Goal: Communication & Community: Share content

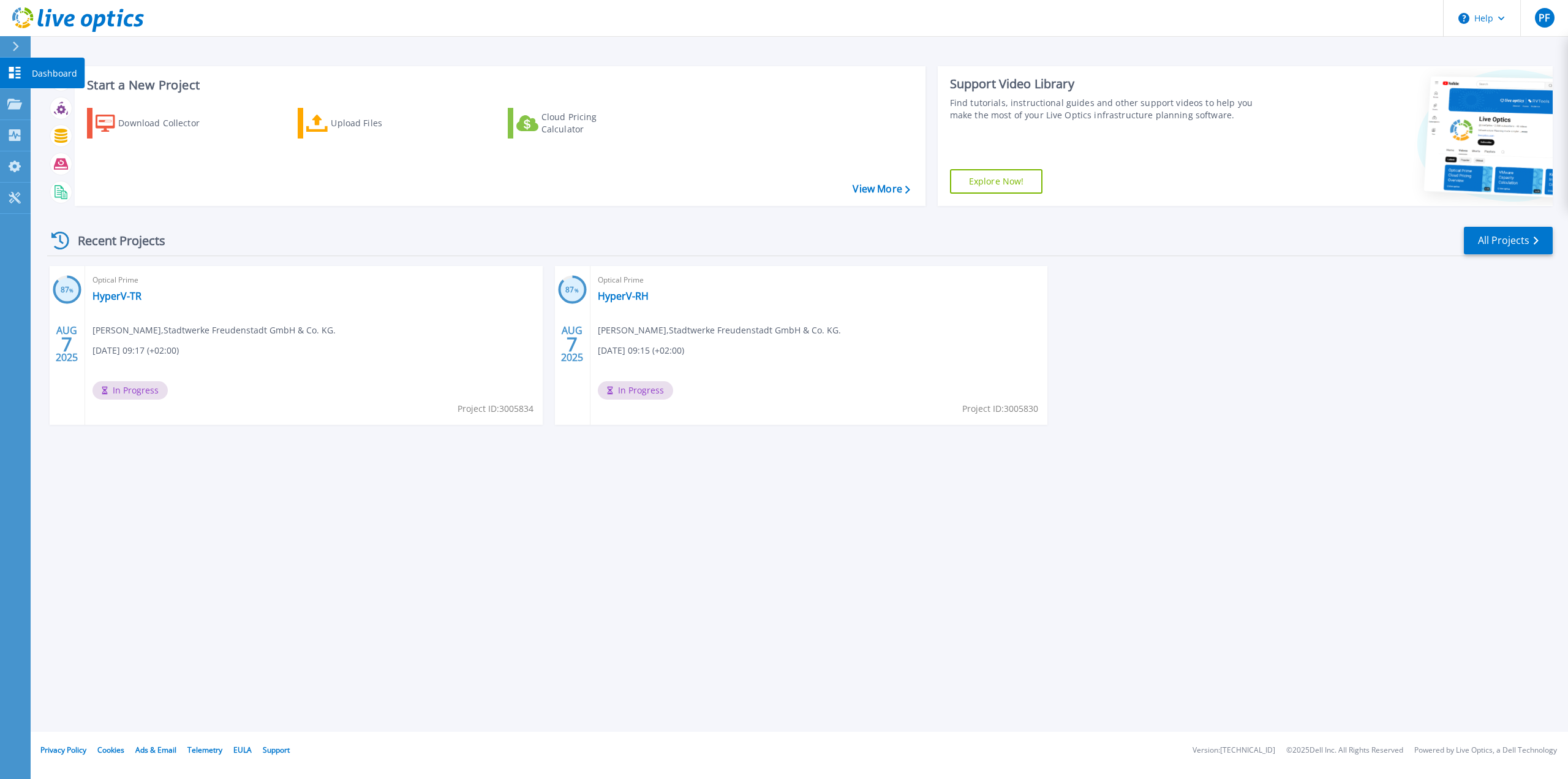
click at [3, 76] on link "Dashboard Dashboard" at bounding box center [15, 73] width 30 height 31
drag, startPoint x: 623, startPoint y: 300, endPoint x: 641, endPoint y: 297, distance: 18.2
click at [623, 300] on link "HyperV-RH" at bounding box center [623, 296] width 51 height 12
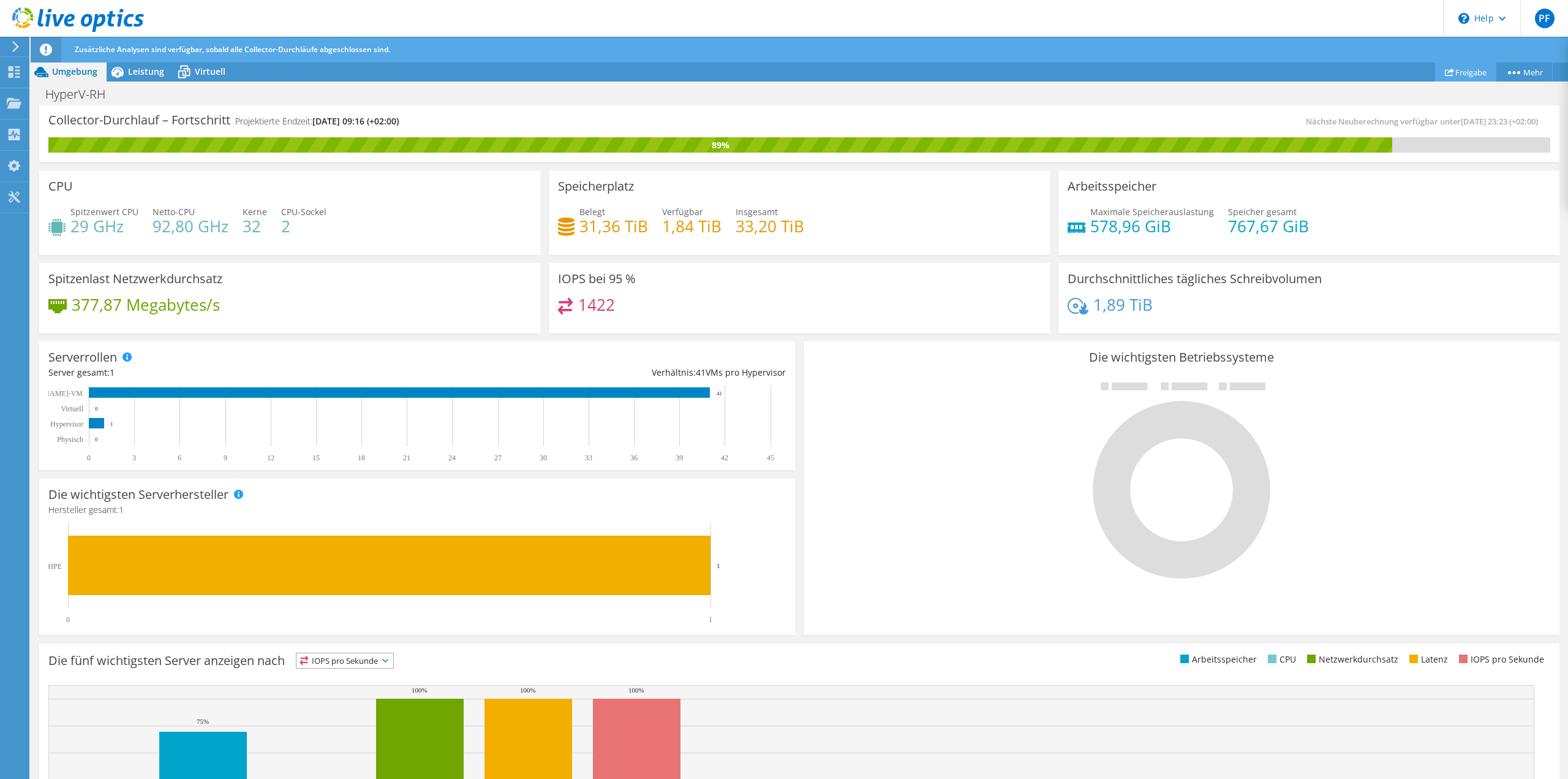
click at [1461, 76] on link "Freigabe" at bounding box center [1465, 72] width 61 height 19
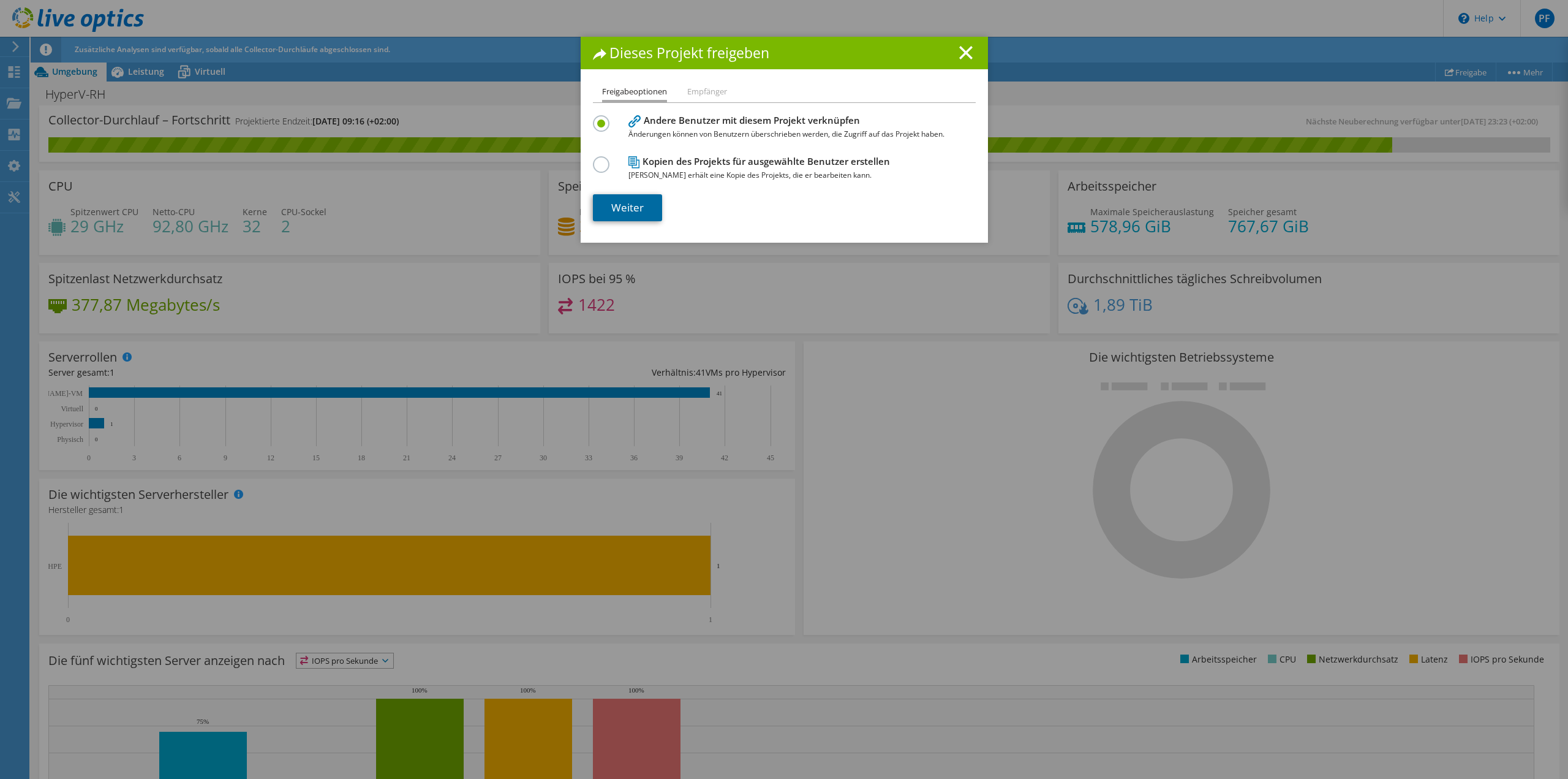
click at [633, 206] on link "Weiter" at bounding box center [627, 207] width 69 height 27
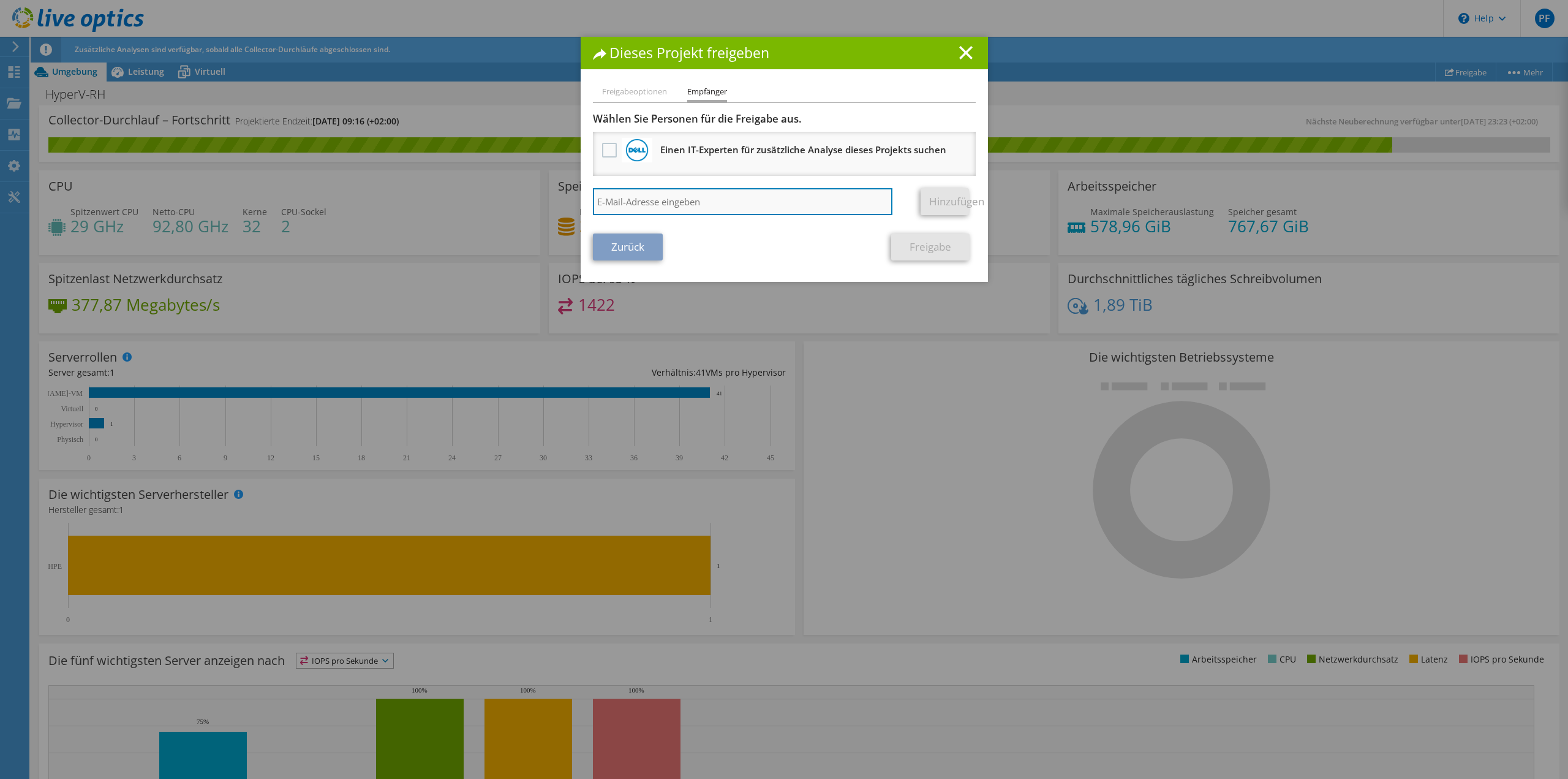
click at [704, 208] on input "search" at bounding box center [743, 201] width 301 height 27
paste input "[PERSON_NAME][EMAIL_ADDRESS][DOMAIN_NAME]"
type input "[PERSON_NAME][EMAIL_ADDRESS][DOMAIN_NAME]"
click at [944, 201] on link "Hinzufügen" at bounding box center [944, 201] width 48 height 27
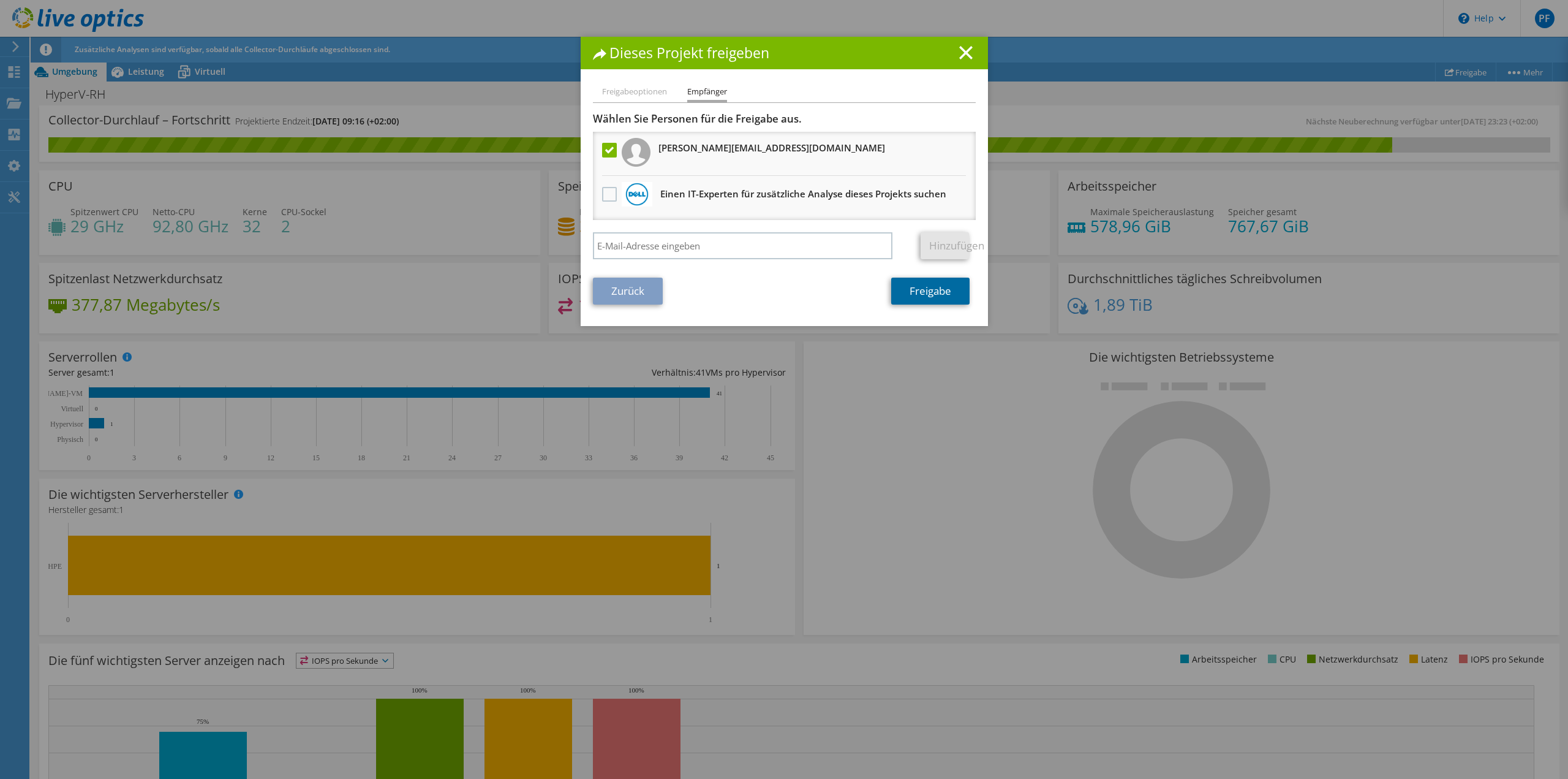
click at [917, 290] on link "Freigabe" at bounding box center [930, 291] width 78 height 27
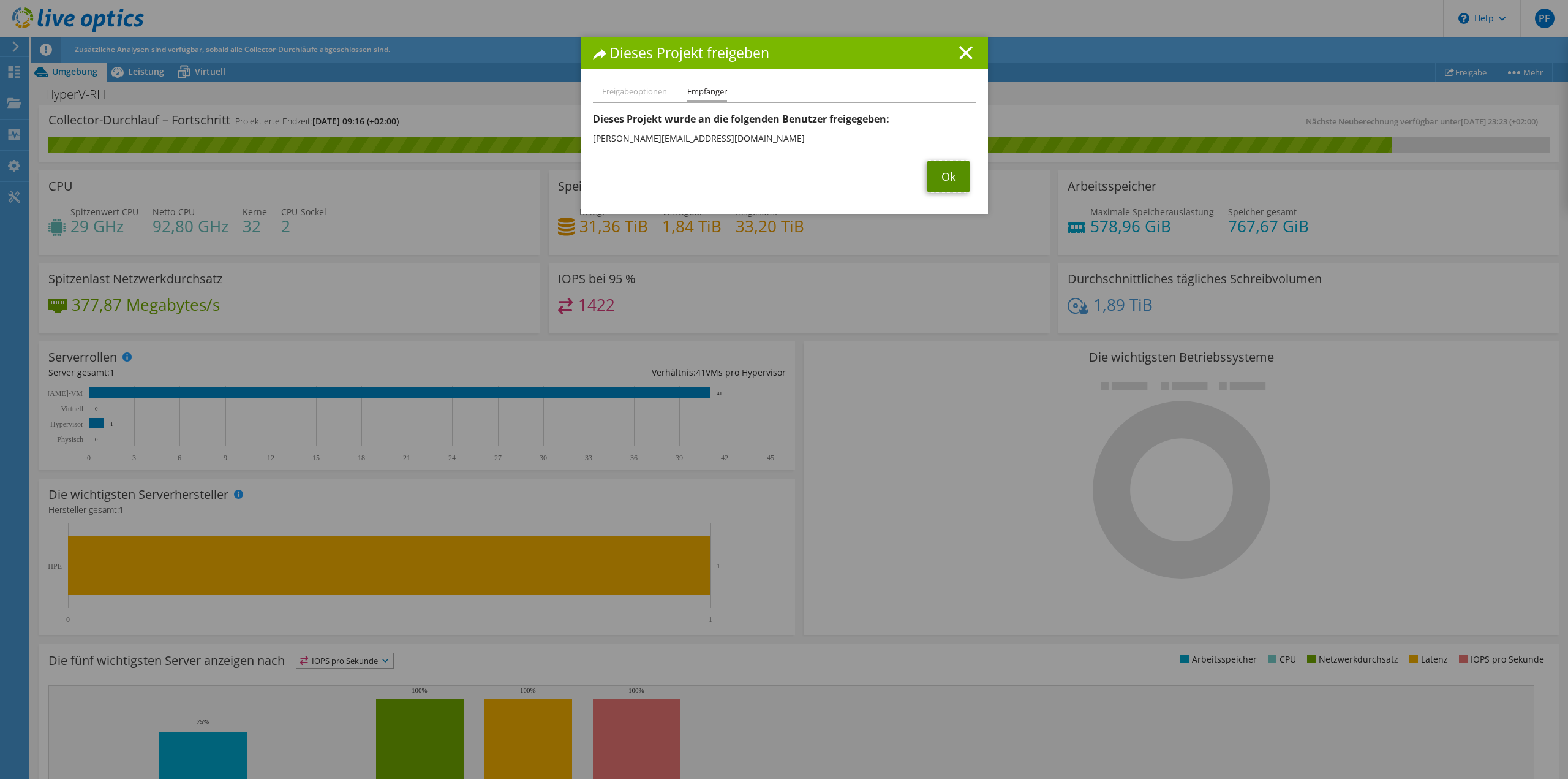
click at [944, 177] on link "Ok" at bounding box center [948, 177] width 43 height 32
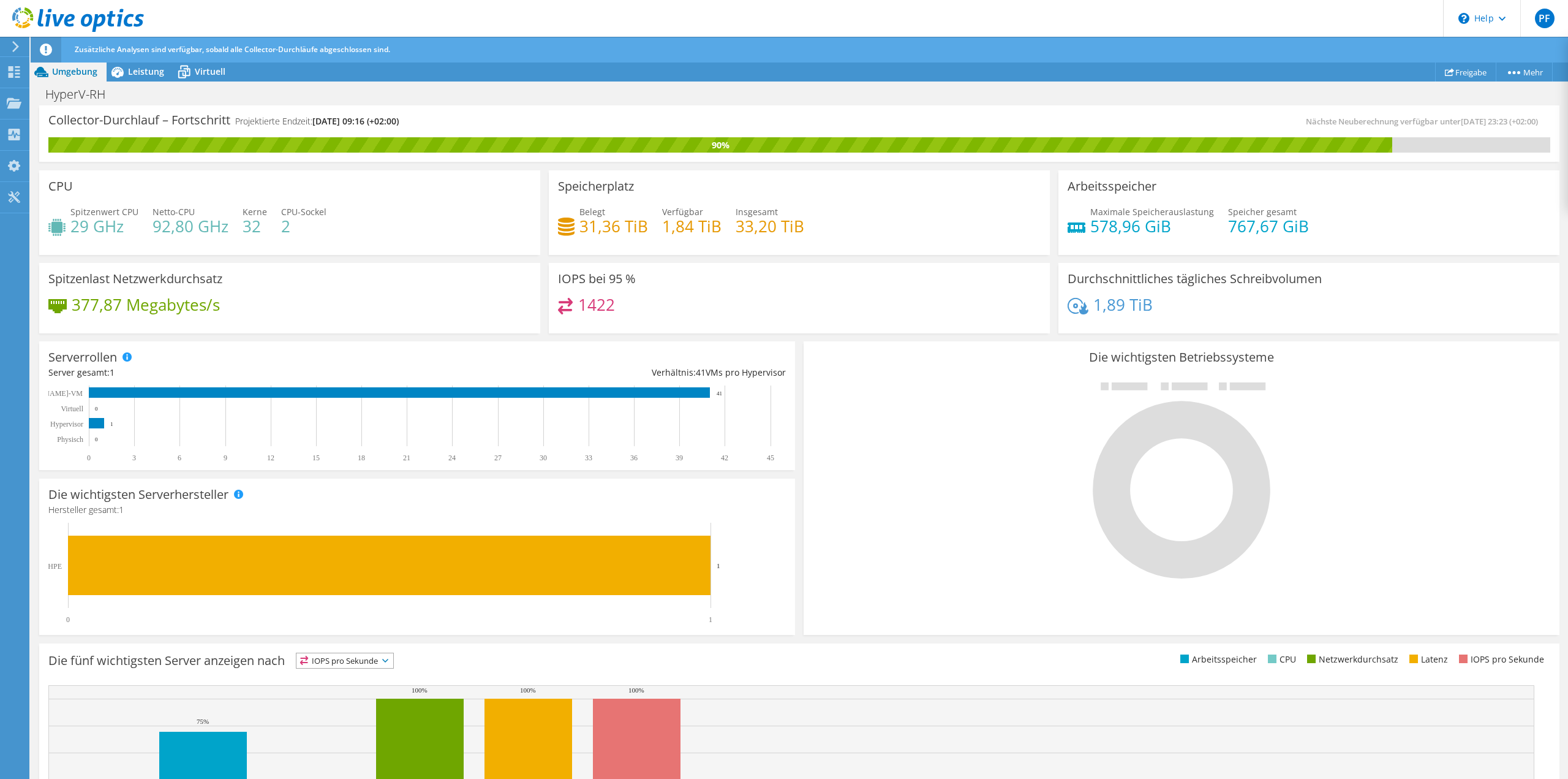
scroll to position [111, 0]
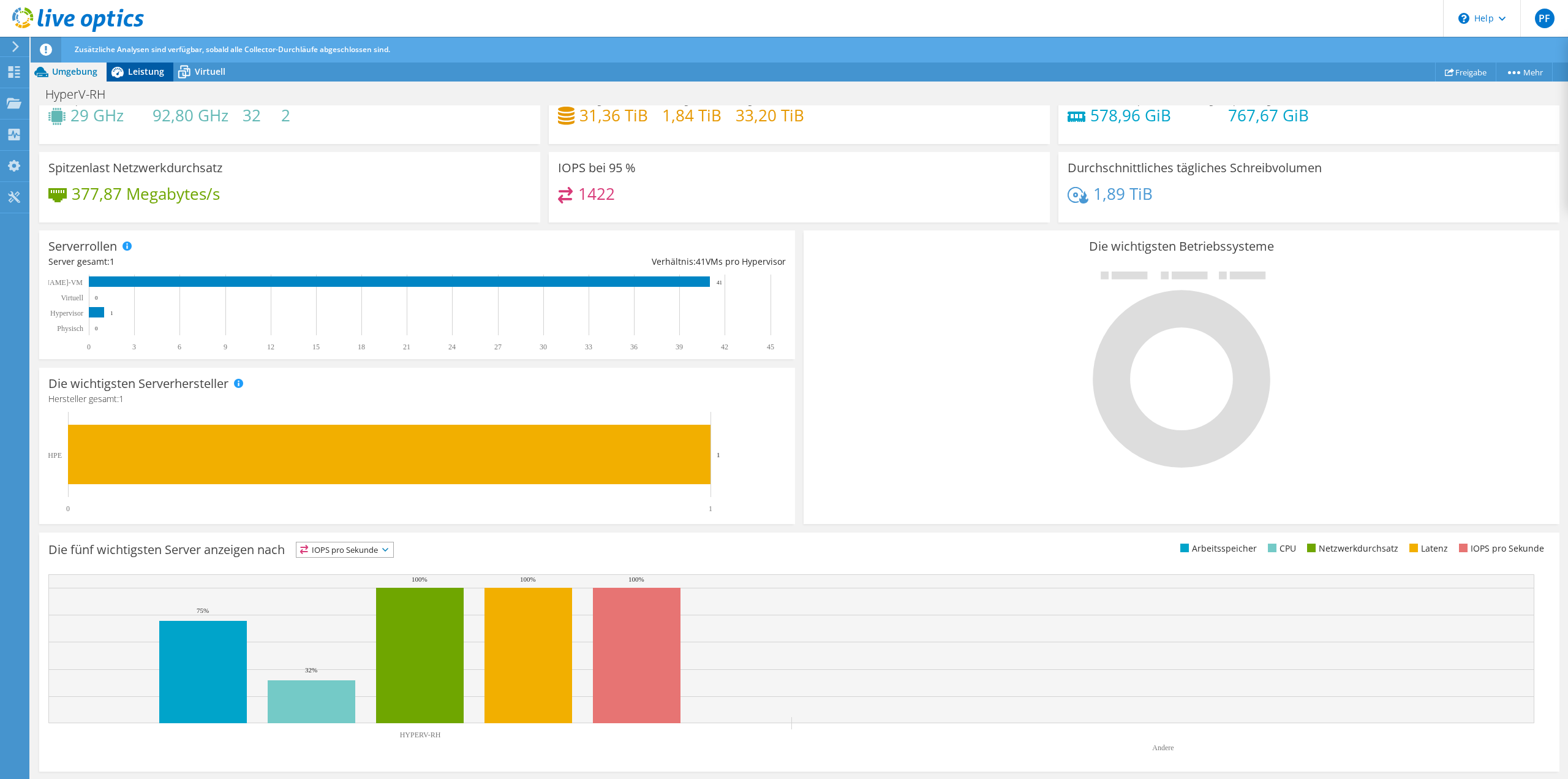
click at [143, 63] on div "Leistung" at bounding box center [140, 71] width 67 height 20
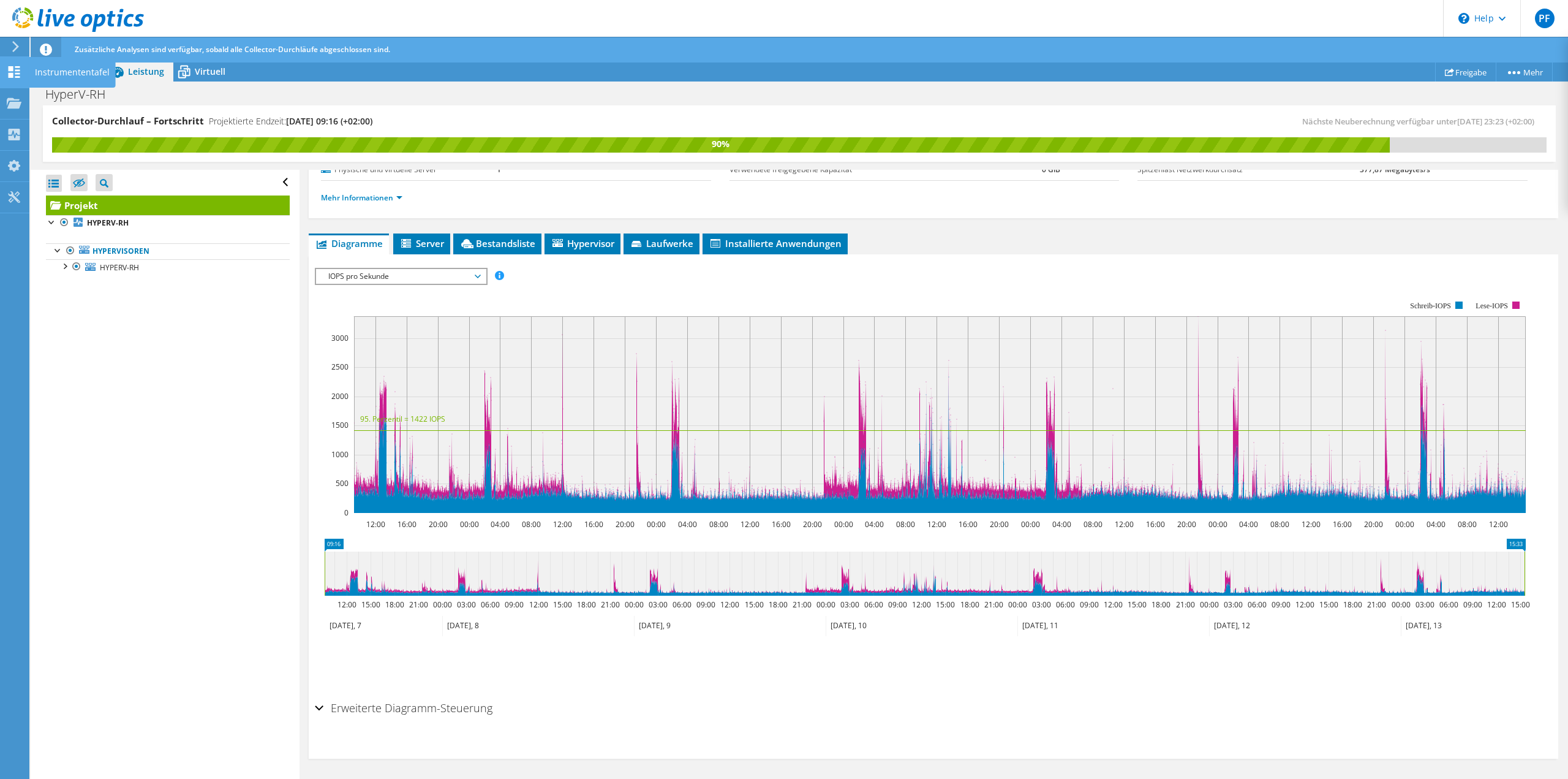
click at [8, 73] on icon at bounding box center [14, 72] width 15 height 11
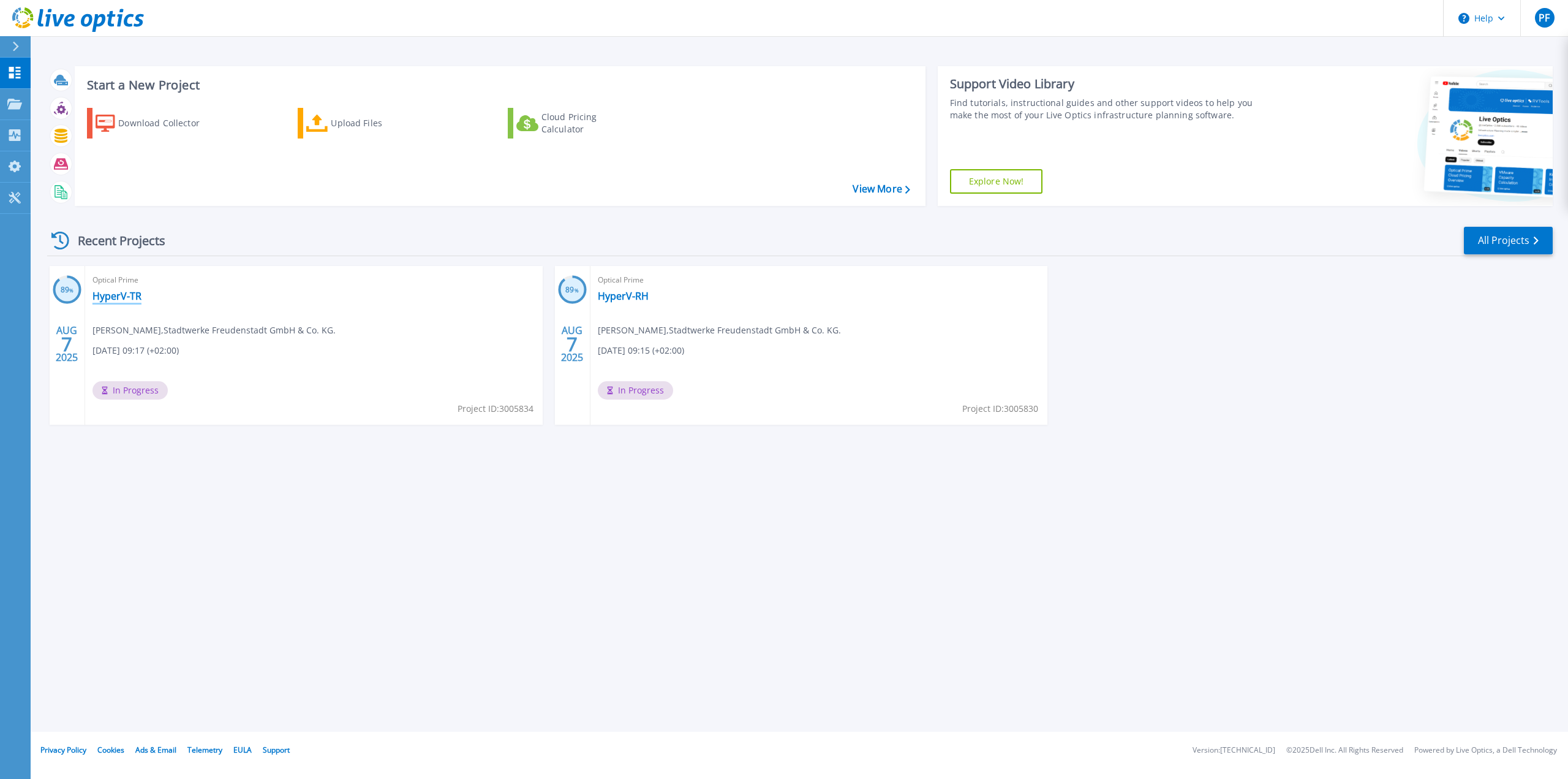
click at [114, 299] on link "HyperV-TR" at bounding box center [117, 296] width 49 height 12
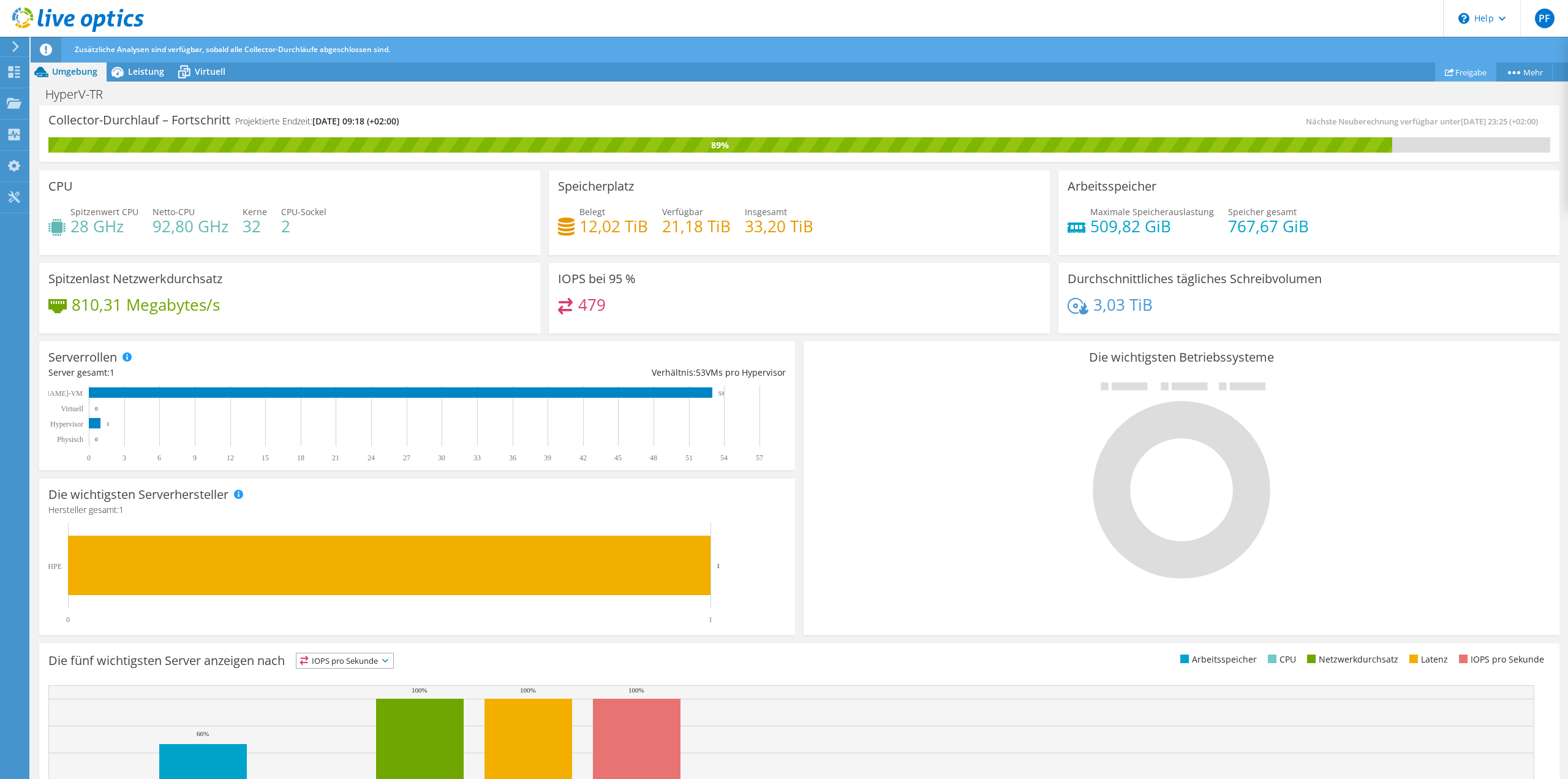
click at [1468, 71] on link "Freigabe" at bounding box center [1465, 72] width 61 height 19
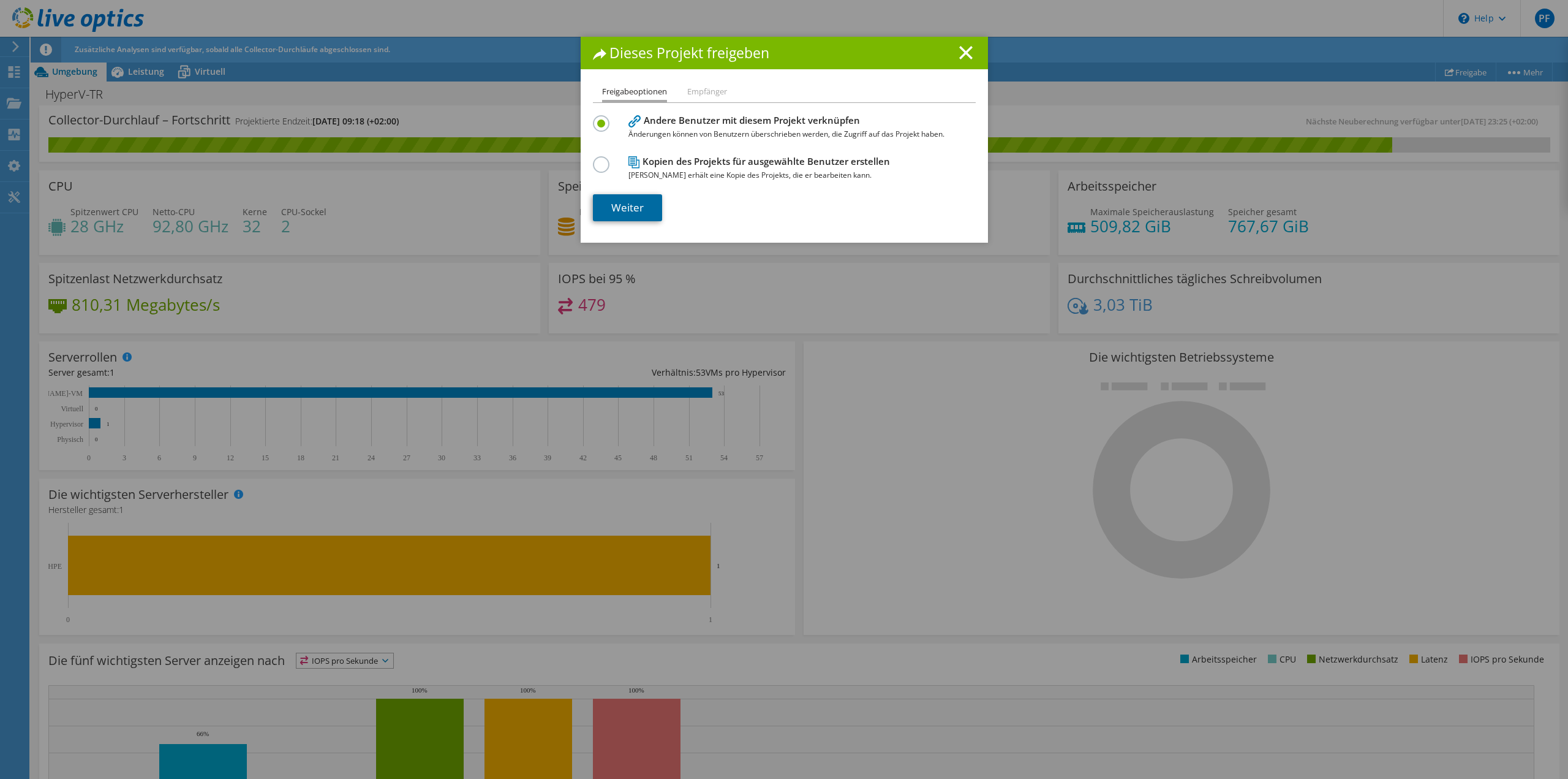
click at [637, 204] on link "Weiter" at bounding box center [627, 207] width 69 height 27
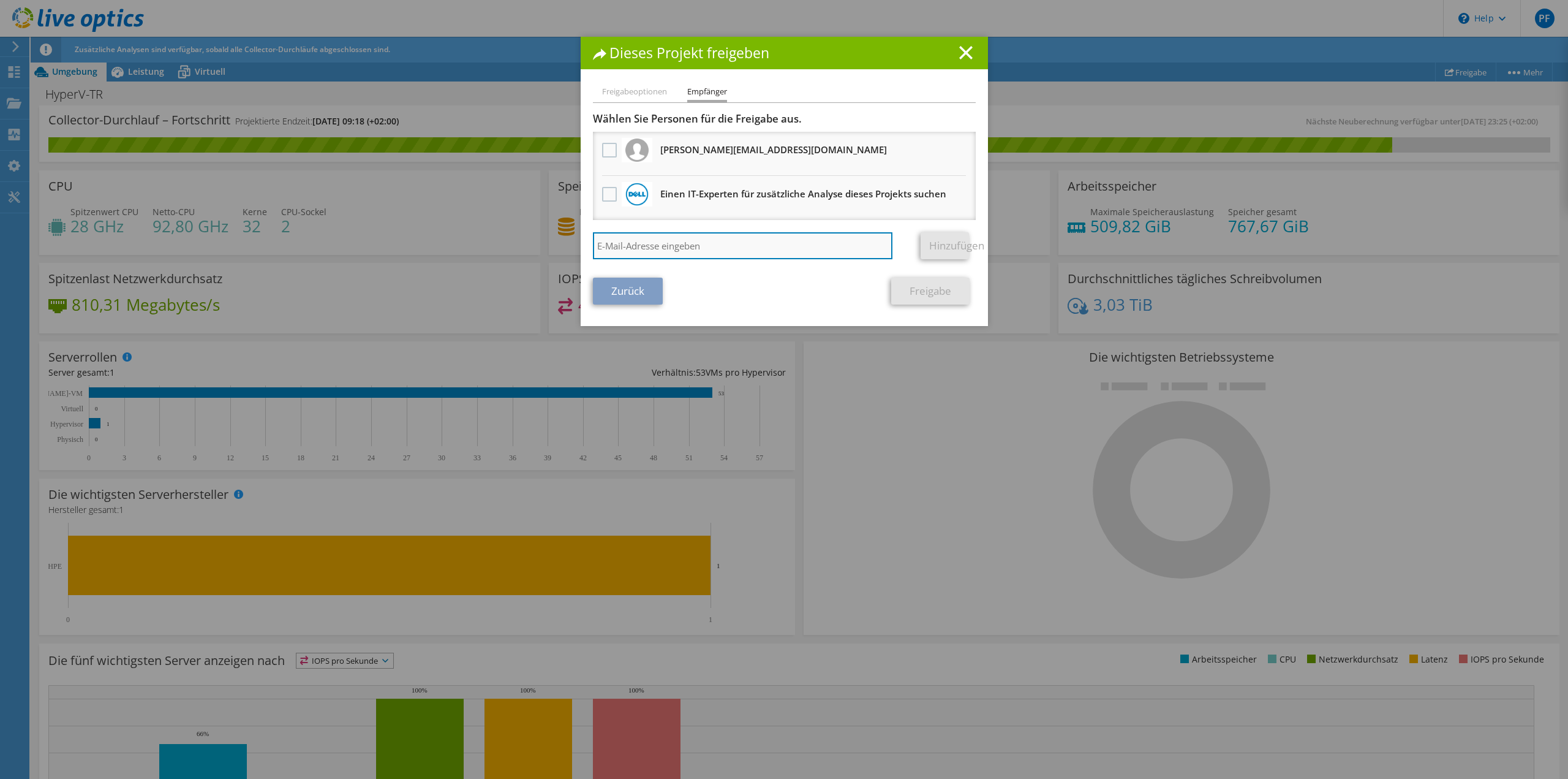
click at [678, 251] on input "search" at bounding box center [743, 246] width 301 height 27
paste input "[PERSON_NAME][EMAIL_ADDRESS][DOMAIN_NAME]"
type input "[PERSON_NAME][EMAIL_ADDRESS][DOMAIN_NAME]"
click at [931, 243] on link "Hinzufügen" at bounding box center [944, 246] width 48 height 27
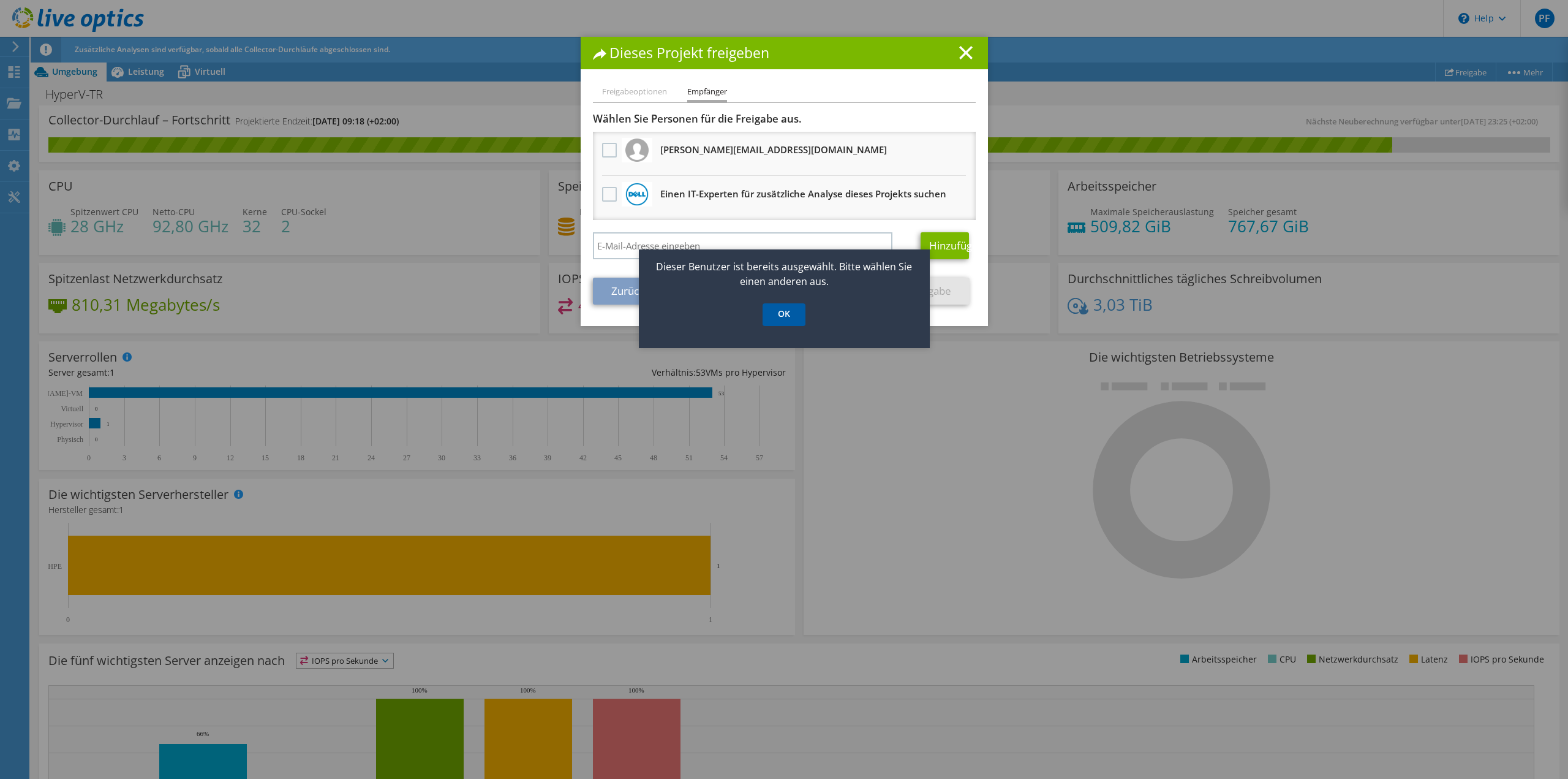
click at [785, 318] on link "OK" at bounding box center [784, 315] width 43 height 23
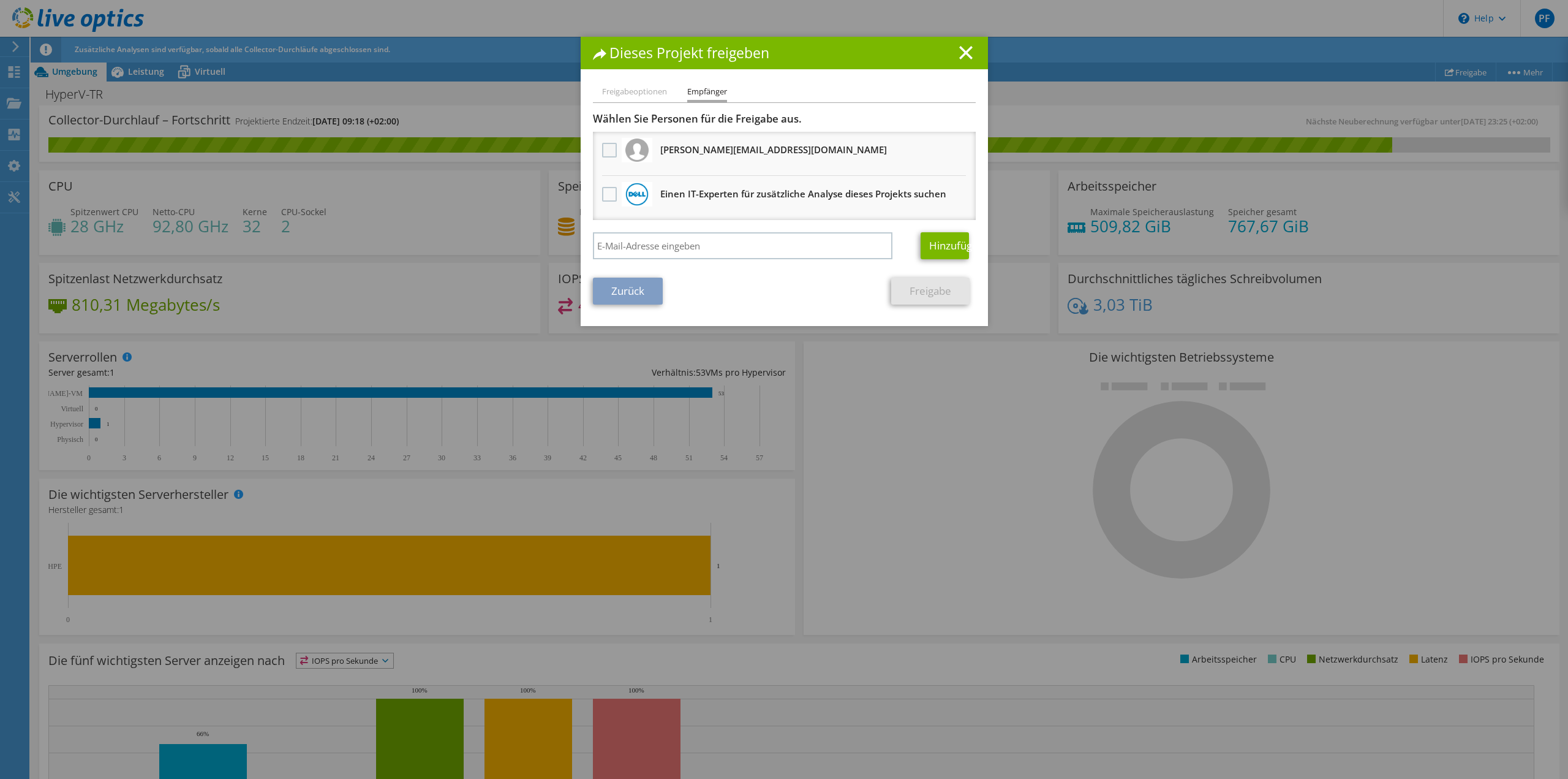
click at [605, 150] on label at bounding box center [611, 150] width 18 height 15
click at [0, 0] on input "checkbox" at bounding box center [0, 0] width 0 height 0
click at [915, 293] on link "Freigabe" at bounding box center [930, 291] width 78 height 27
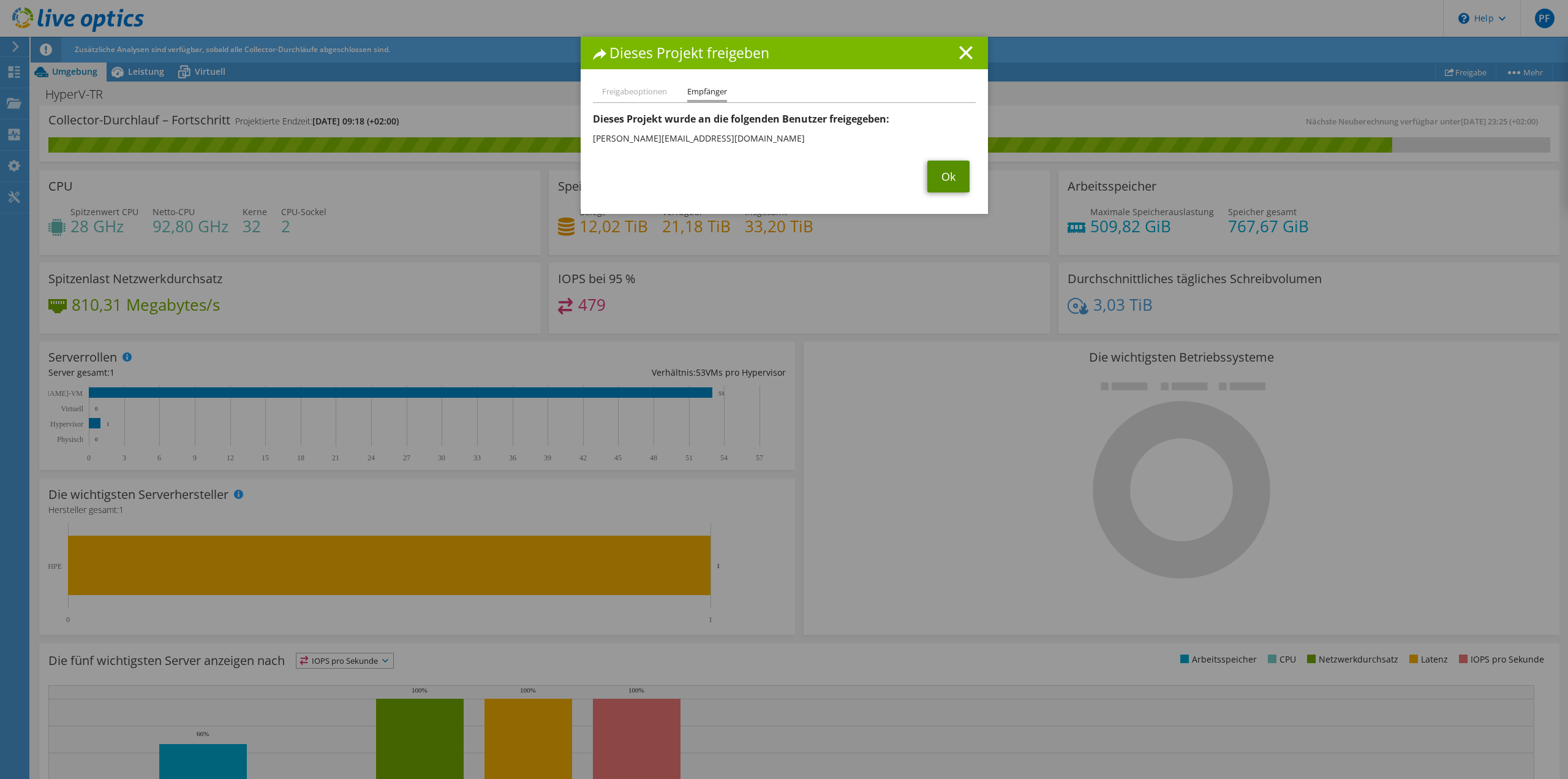
click at [931, 181] on link "Ok" at bounding box center [948, 177] width 43 height 32
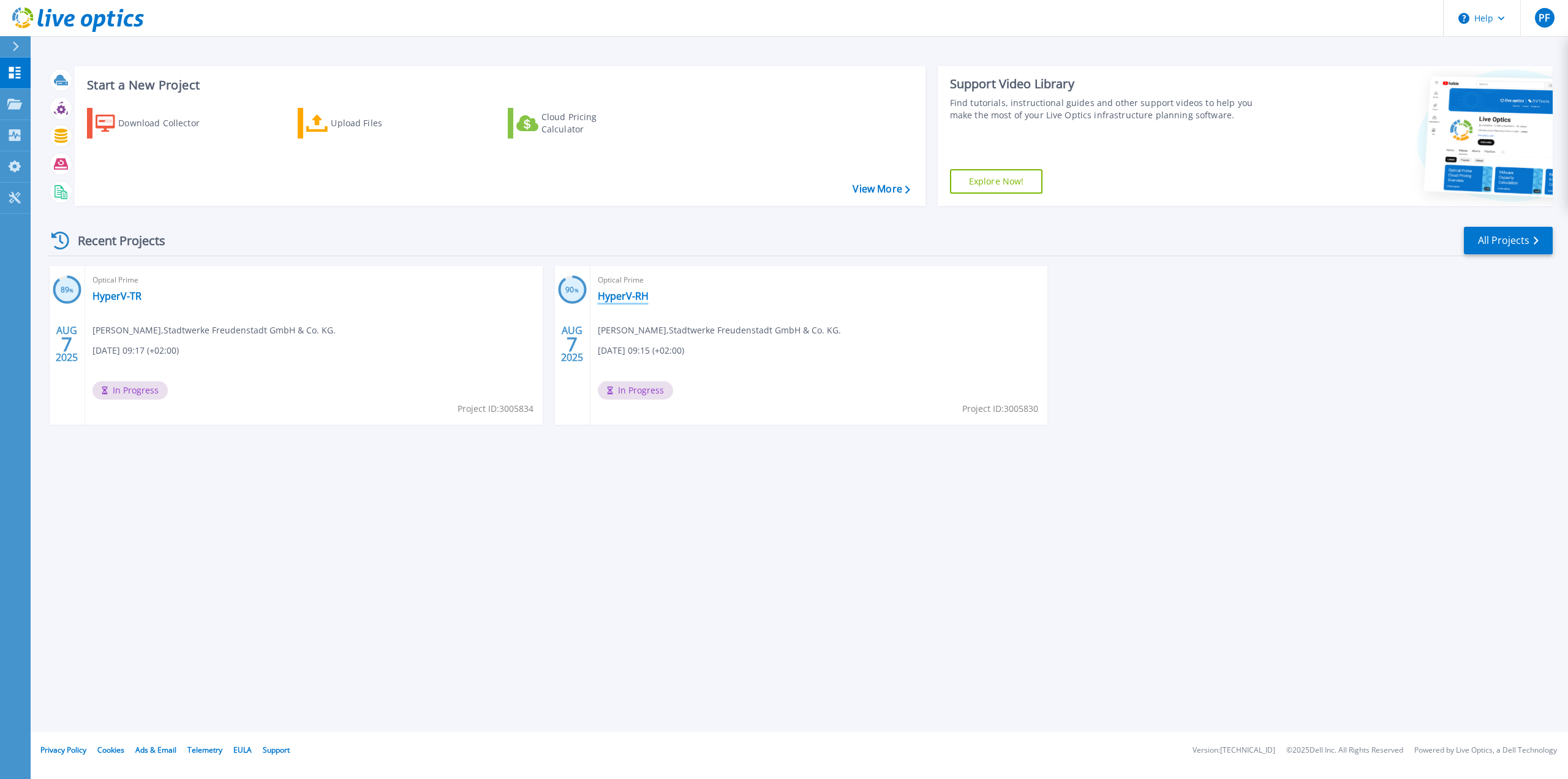
drag, startPoint x: 619, startPoint y: 296, endPoint x: 629, endPoint y: 299, distance: 10.4
click at [619, 296] on link "HyperV-RH" at bounding box center [623, 296] width 51 height 12
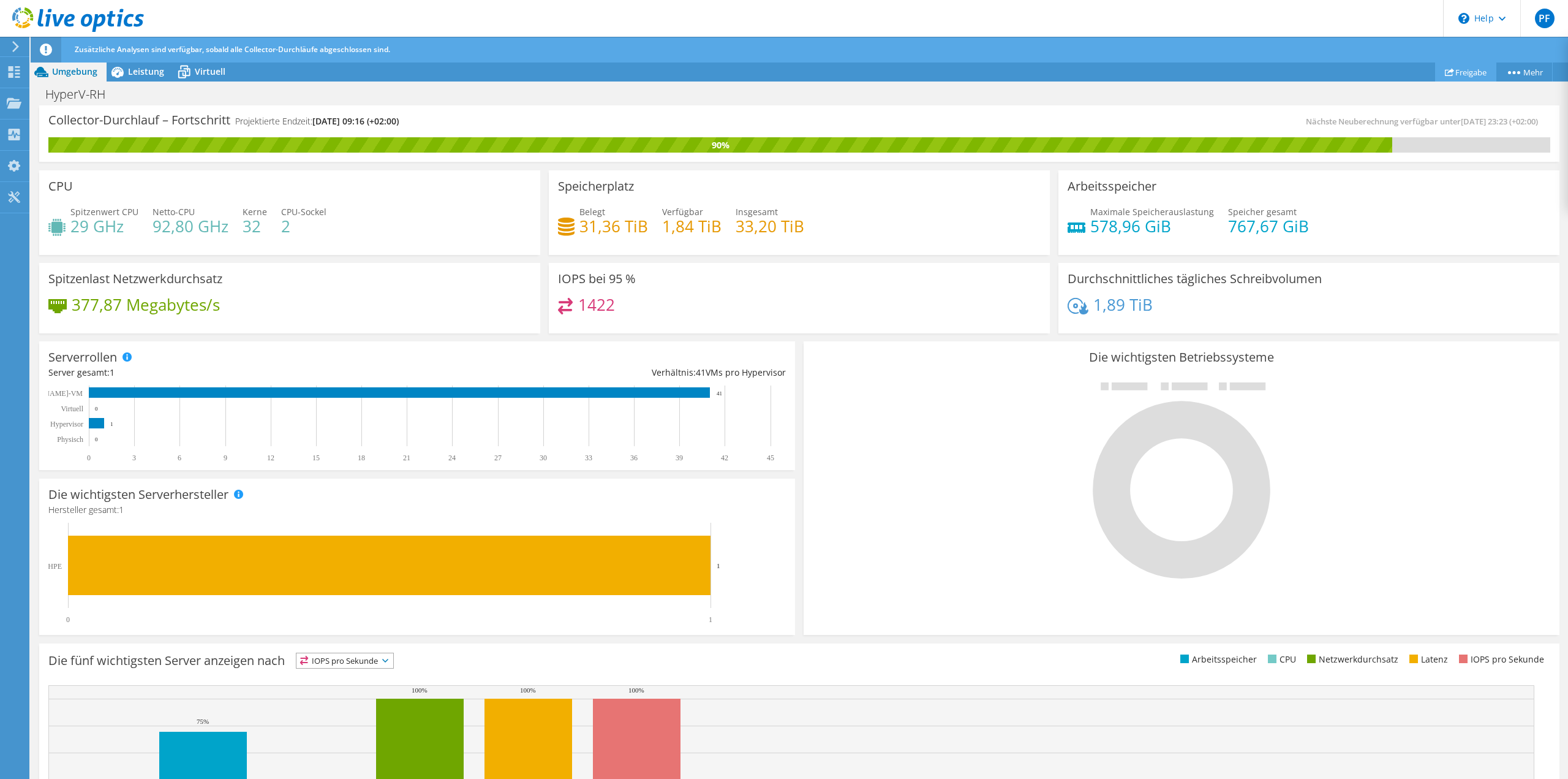
click at [1476, 74] on link "Freigabe" at bounding box center [1465, 72] width 61 height 19
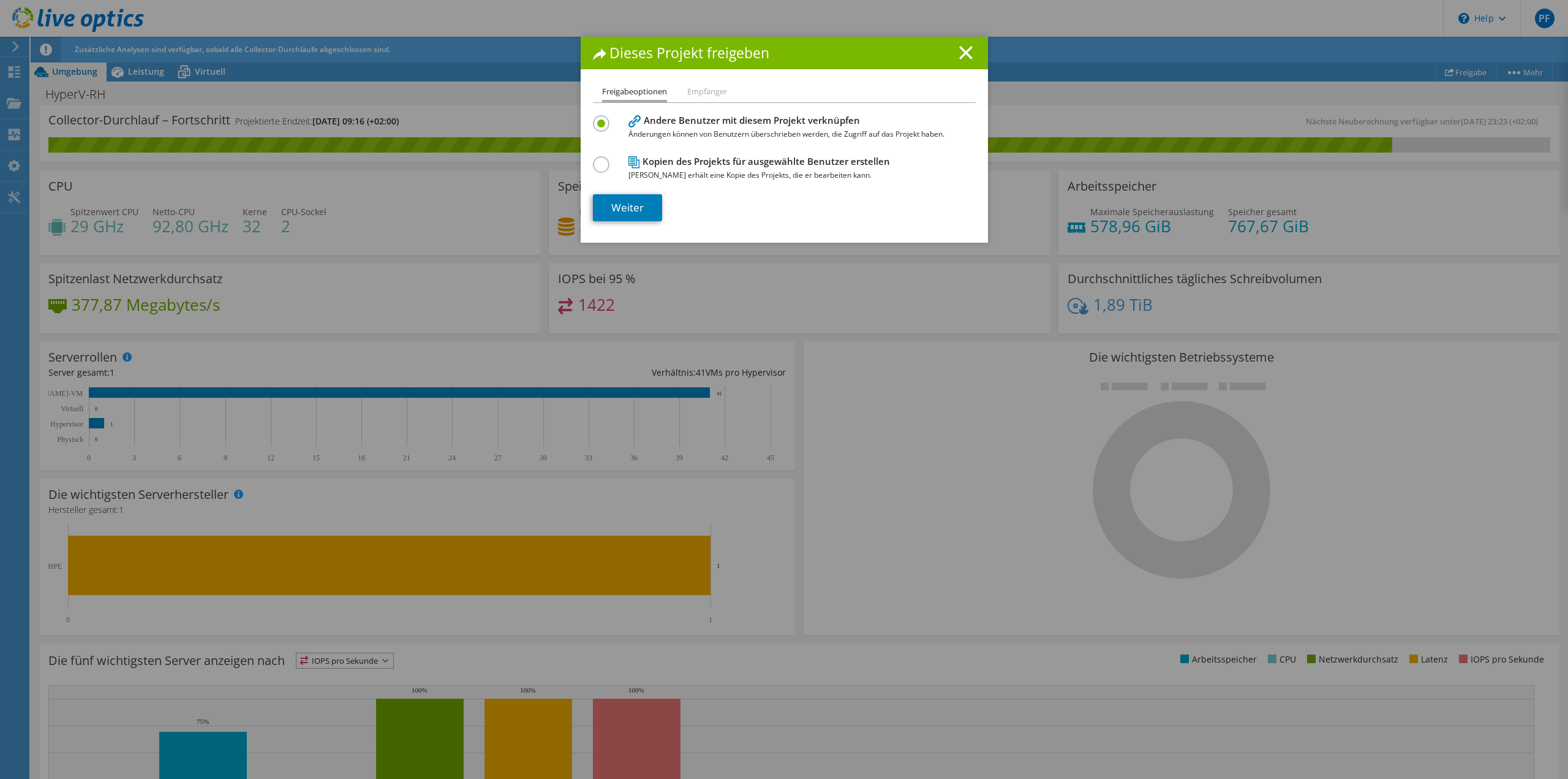
click at [706, 81] on div "Dieses Projekt freigeben Freigabeoptionen Empfänger Andere Benutzer mit diesem …" at bounding box center [784, 140] width 407 height 206
click at [708, 95] on li "Empfänger" at bounding box center [707, 92] width 40 height 15
click at [968, 57] on h1 "Dieses Projekt freigeben" at bounding box center [784, 53] width 383 height 14
click at [960, 55] on line at bounding box center [965, 52] width 12 height 12
